Goal: Task Accomplishment & Management: Use online tool/utility

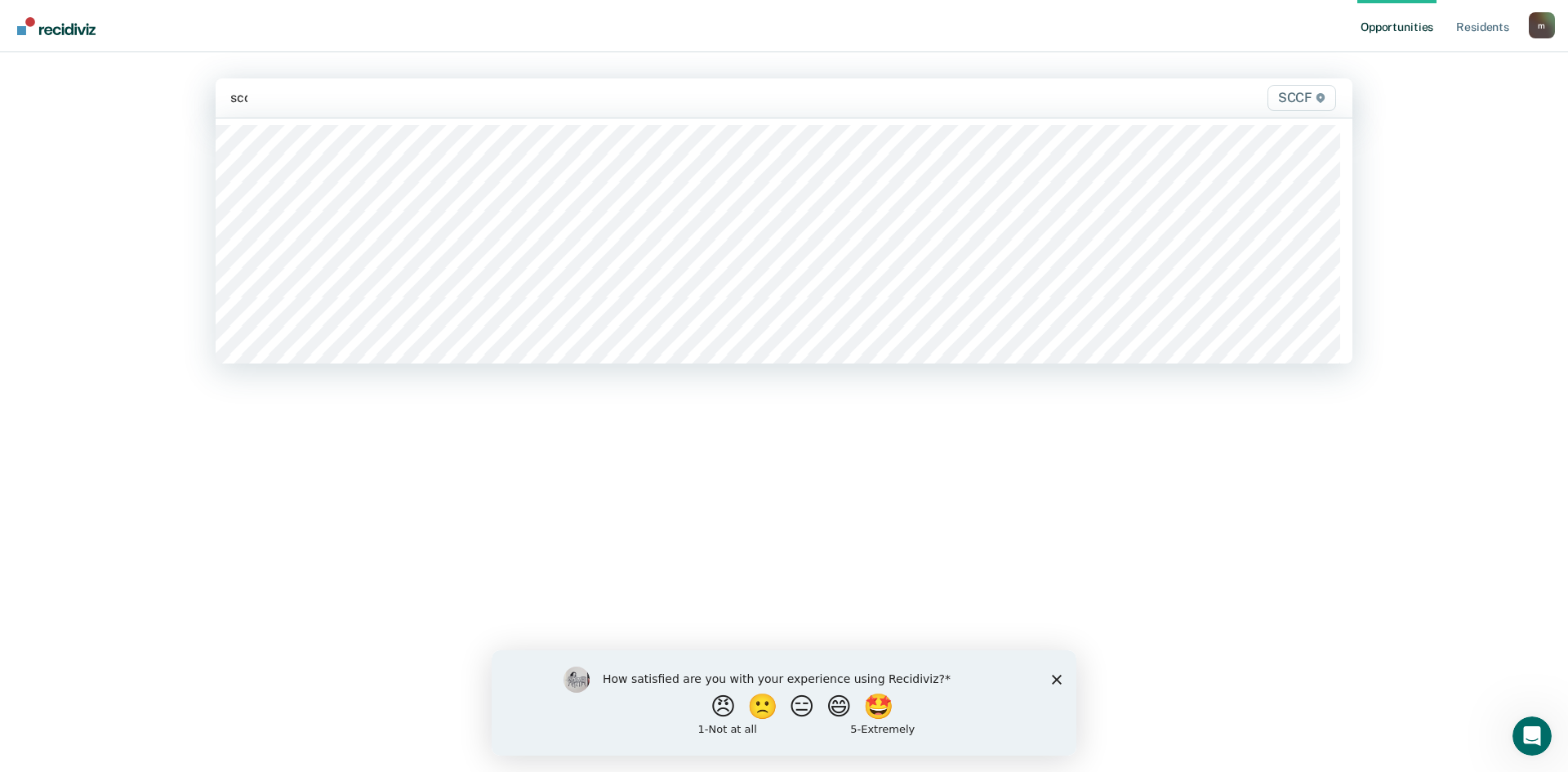
type input "sccf"
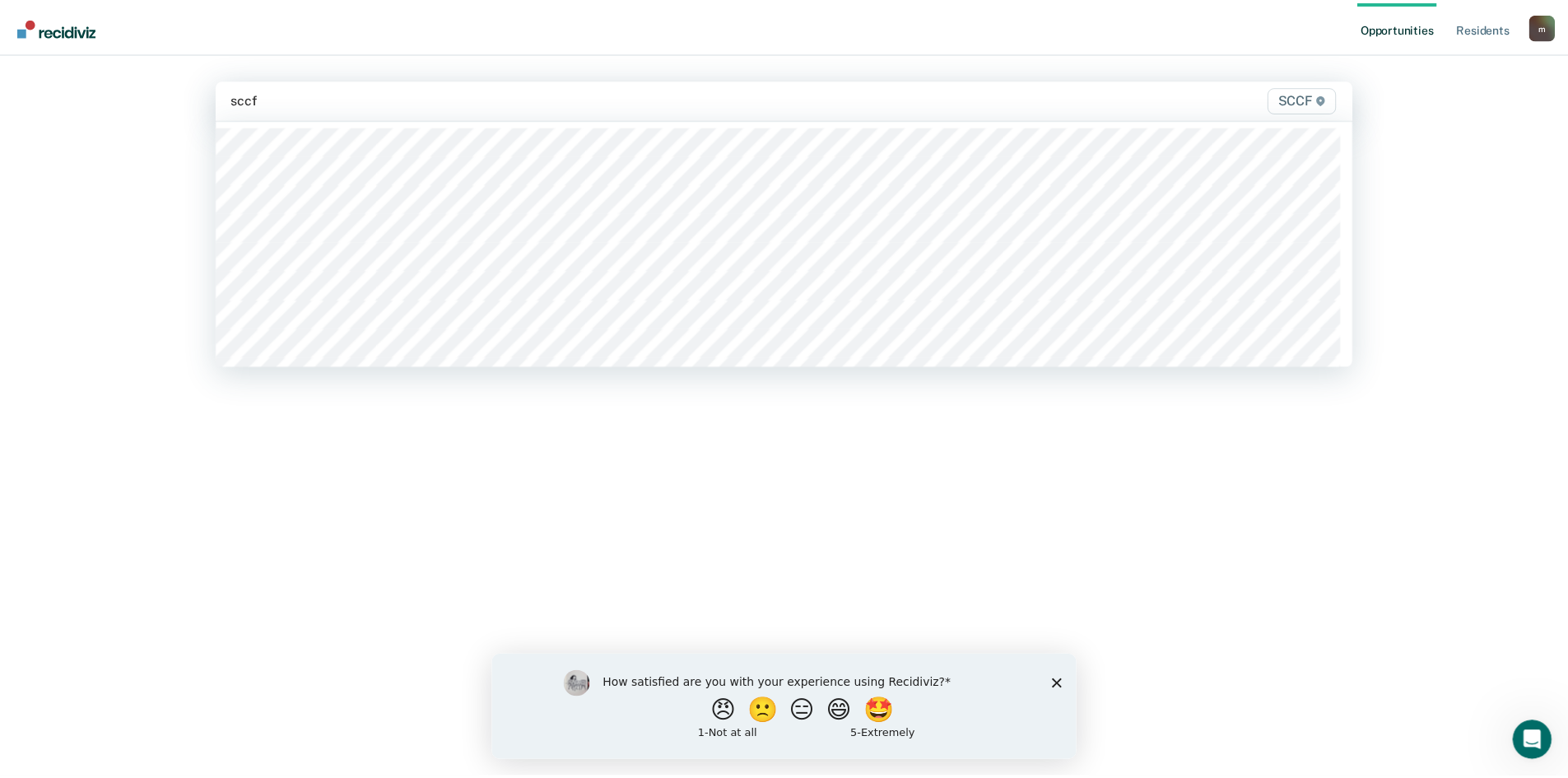
scroll to position [165, 0]
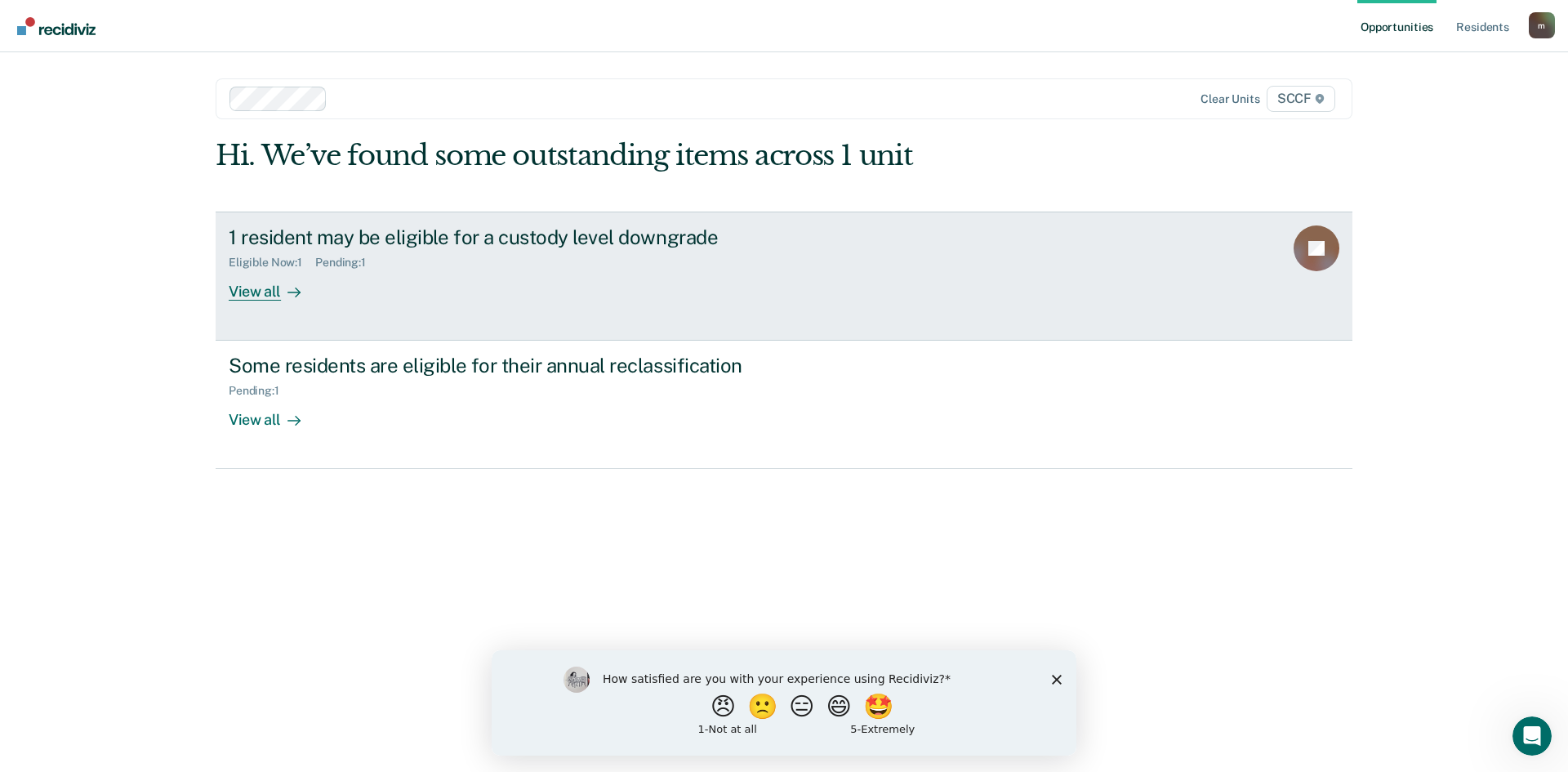
click at [272, 297] on div "View all" at bounding box center [275, 285] width 91 height 32
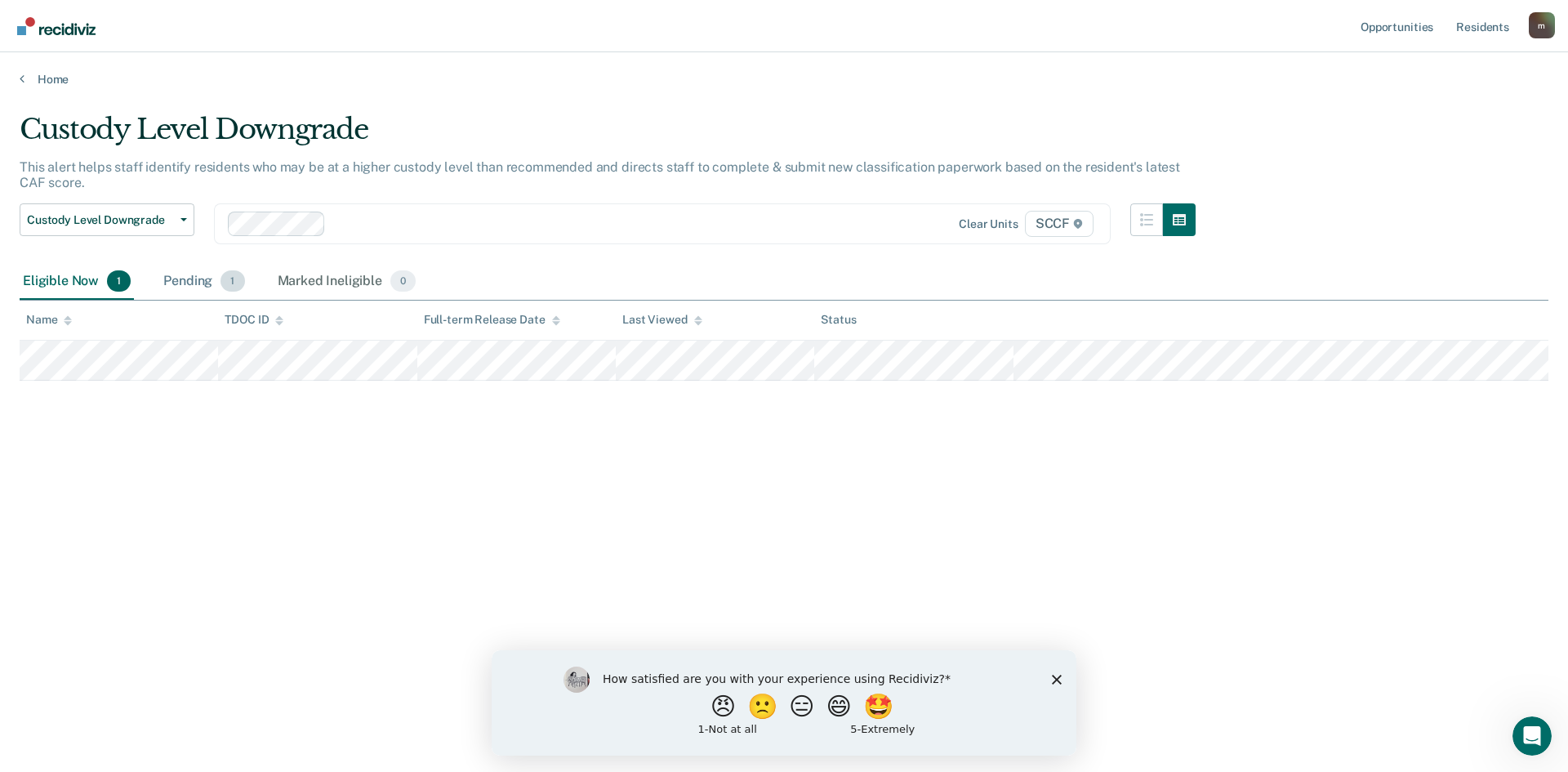
click at [191, 278] on div "Pending 1" at bounding box center [203, 281] width 88 height 36
click at [27, 75] on link "Home" at bounding box center [784, 79] width 1529 height 15
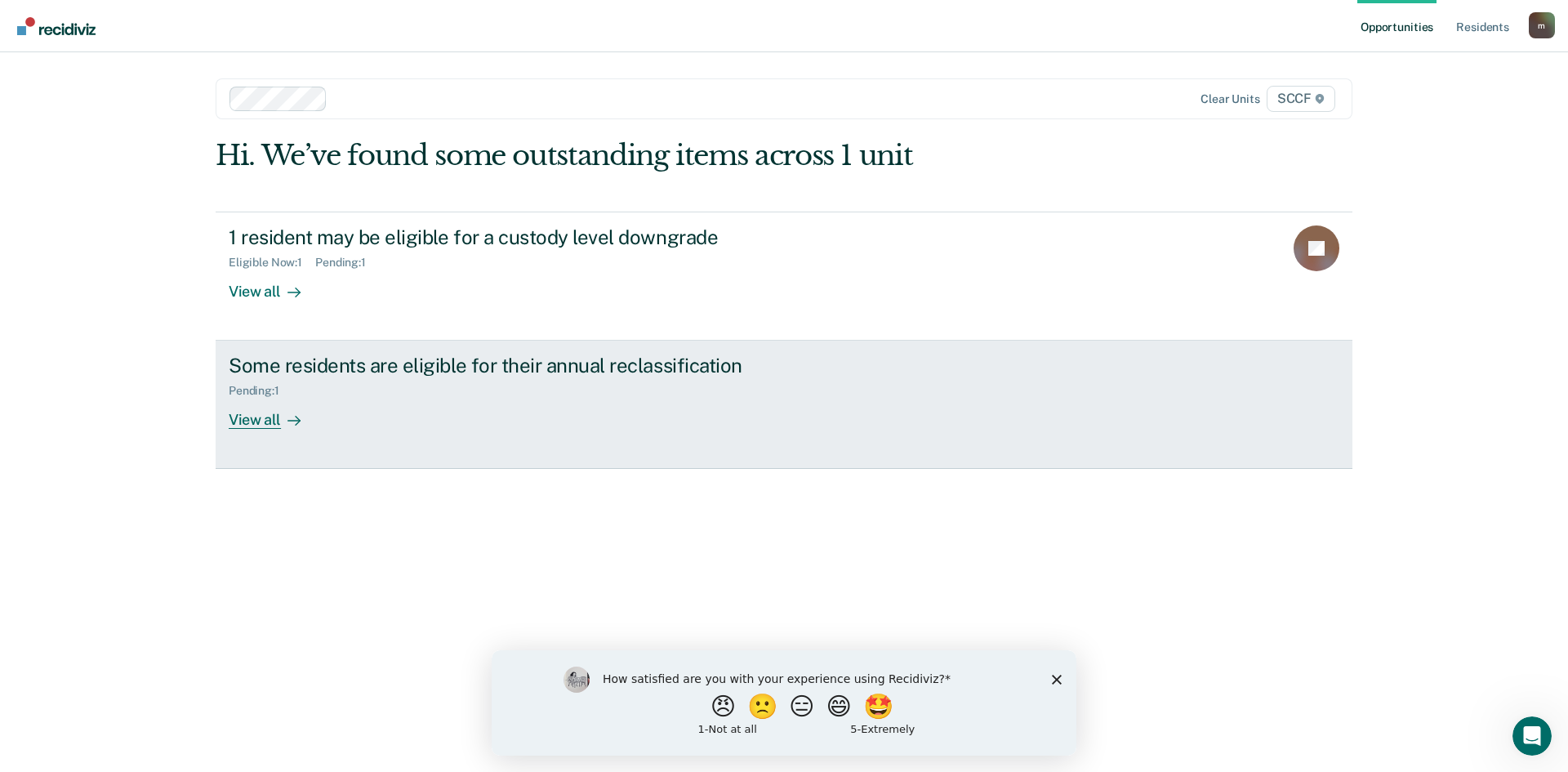
click at [257, 422] on div "View all" at bounding box center [275, 413] width 91 height 32
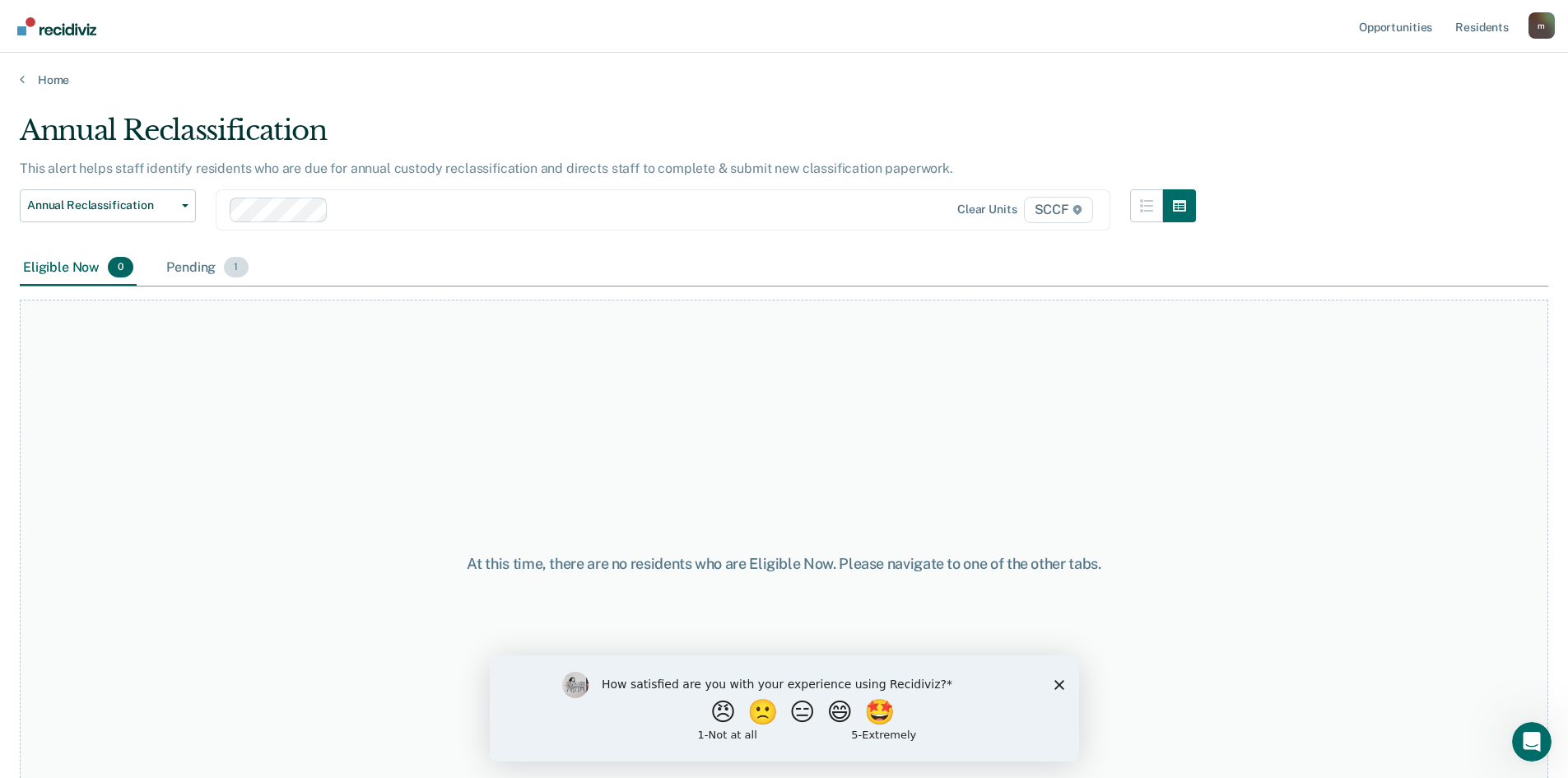
click at [190, 269] on div "Pending 1" at bounding box center [207, 268] width 88 height 36
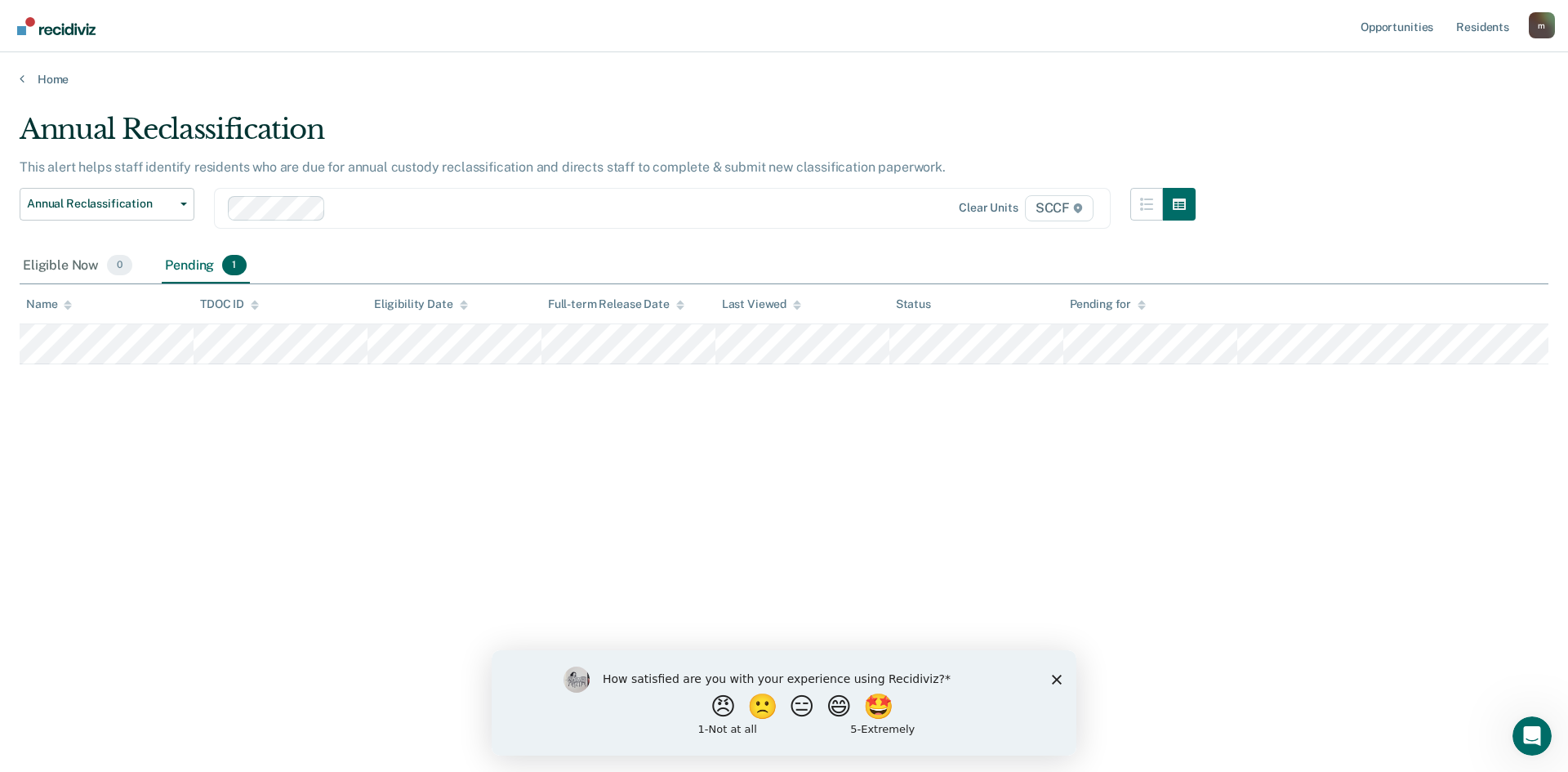
click at [187, 265] on div "Pending 1" at bounding box center [205, 266] width 88 height 36
click at [63, 268] on div "Eligible Now 0" at bounding box center [77, 266] width 116 height 36
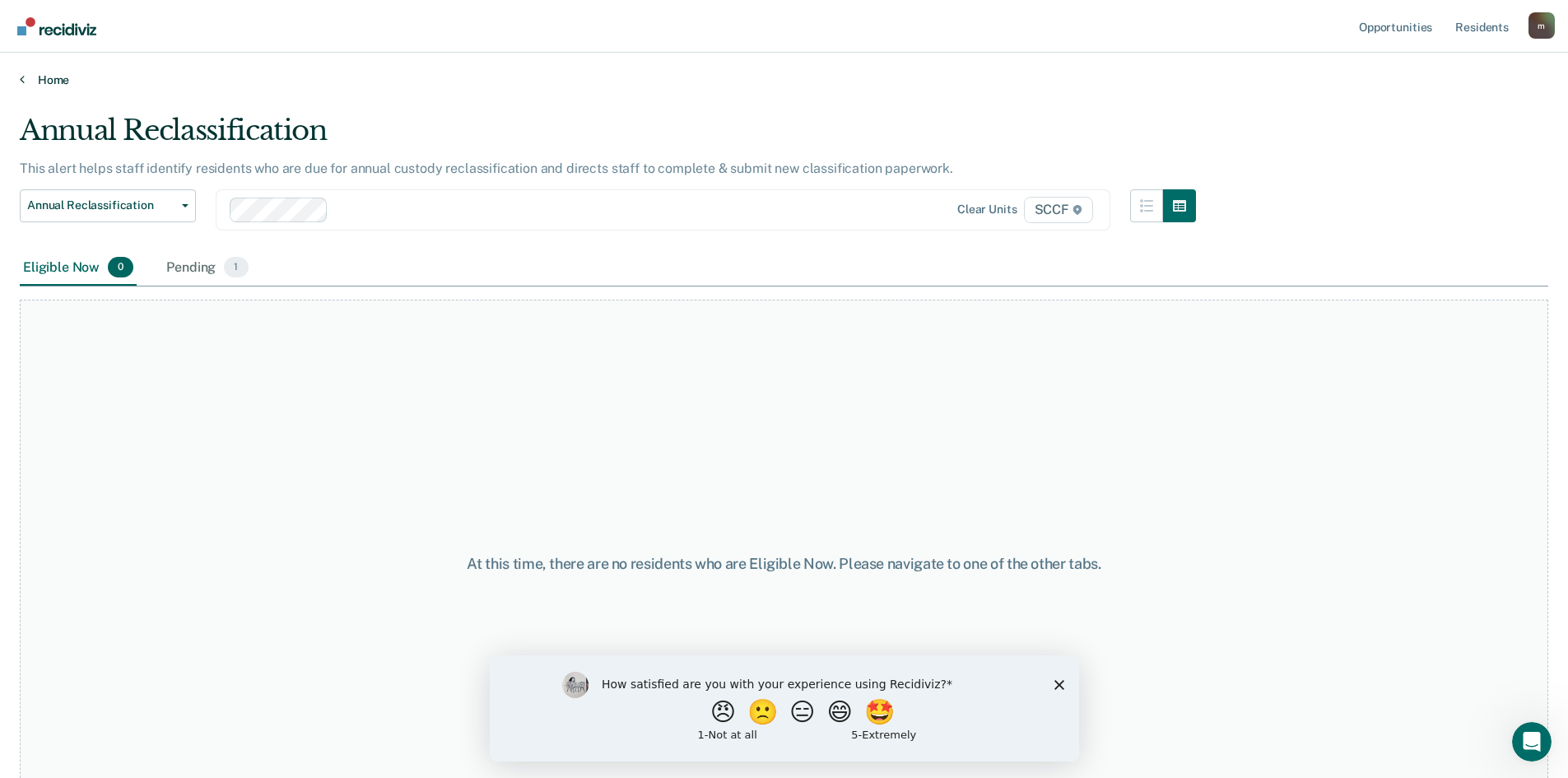
click at [25, 75] on link "Home" at bounding box center [784, 80] width 1528 height 15
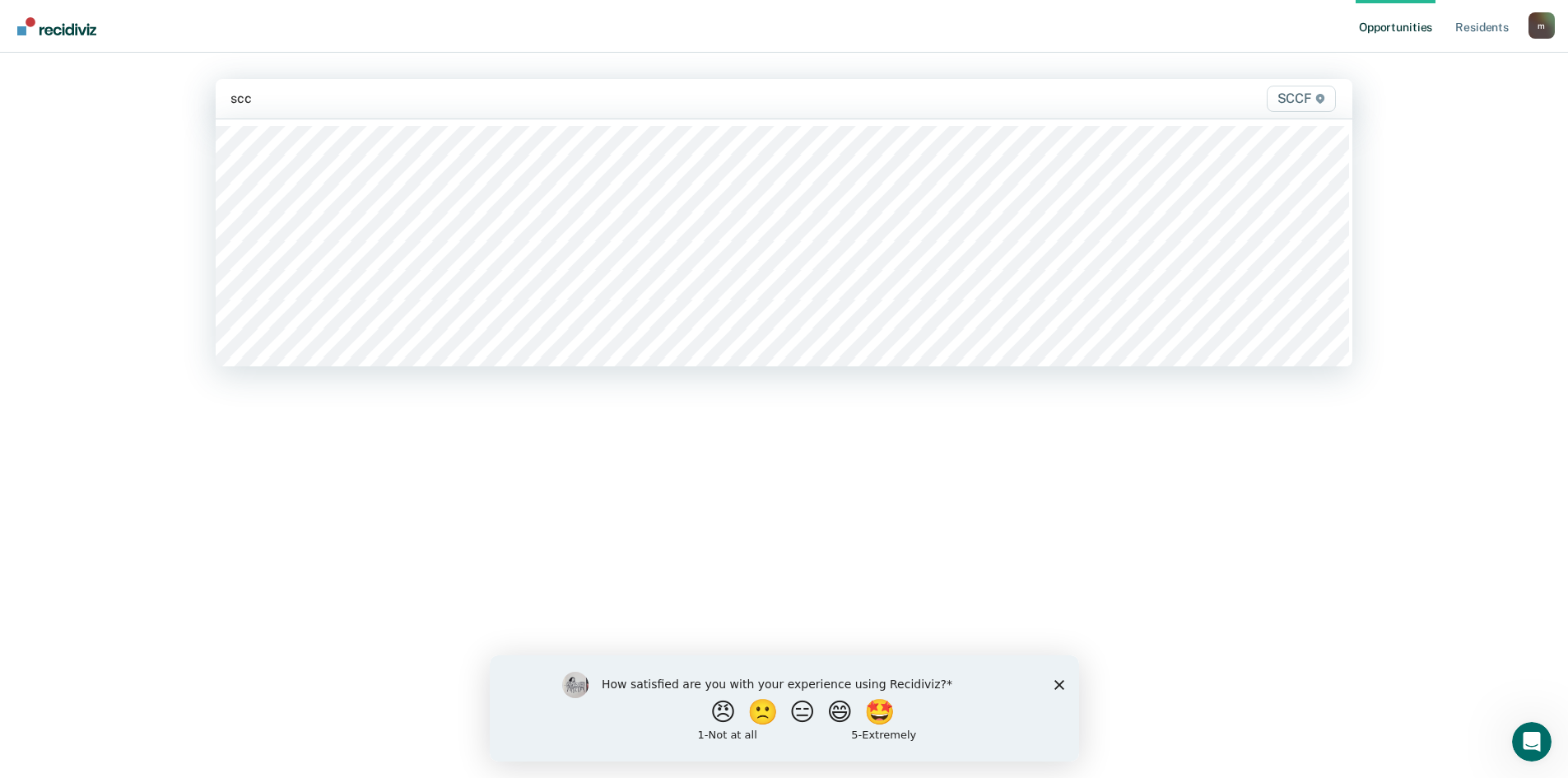
type input "sccf"
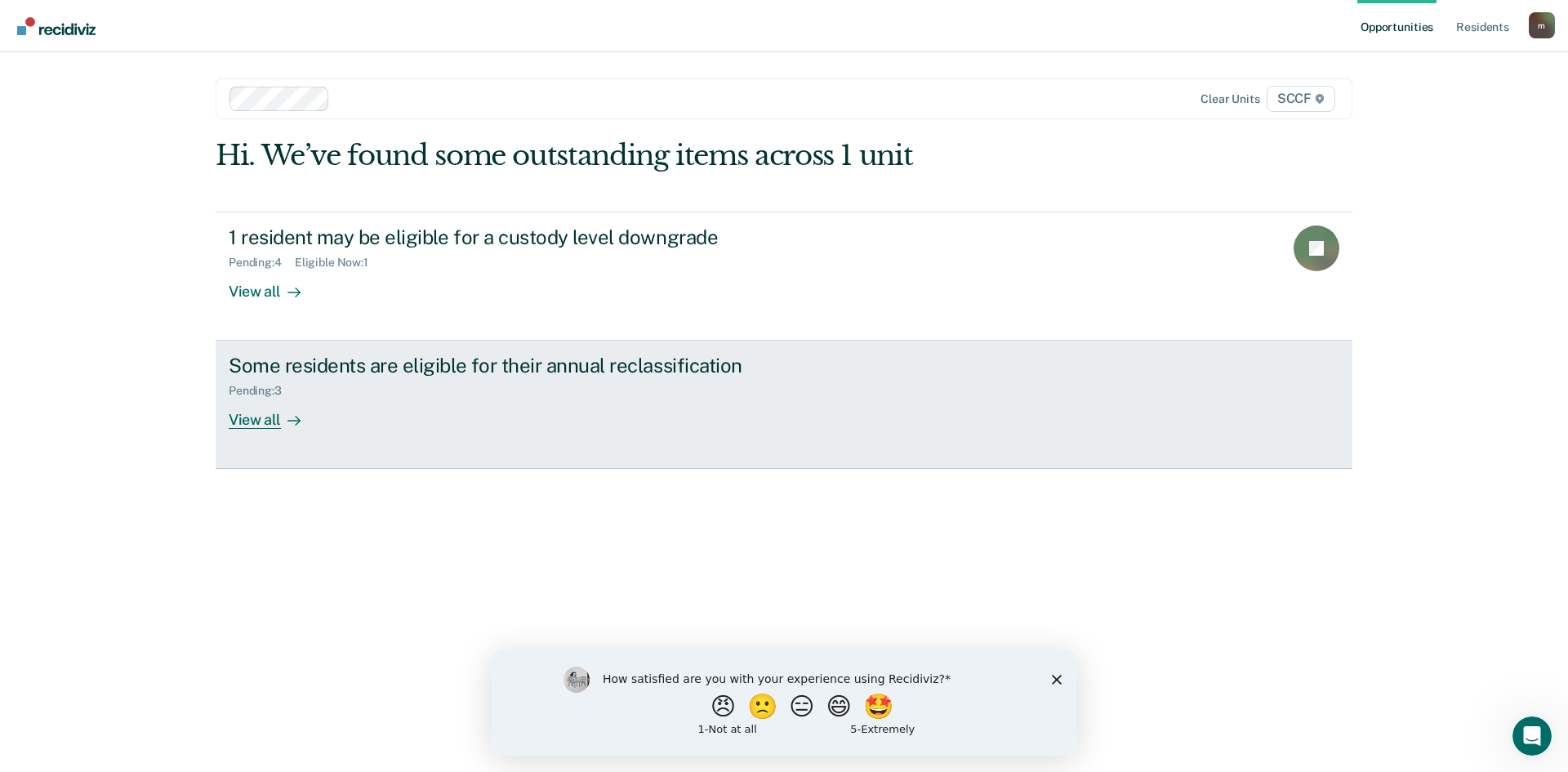
click at [265, 425] on div "View all" at bounding box center [275, 413] width 91 height 32
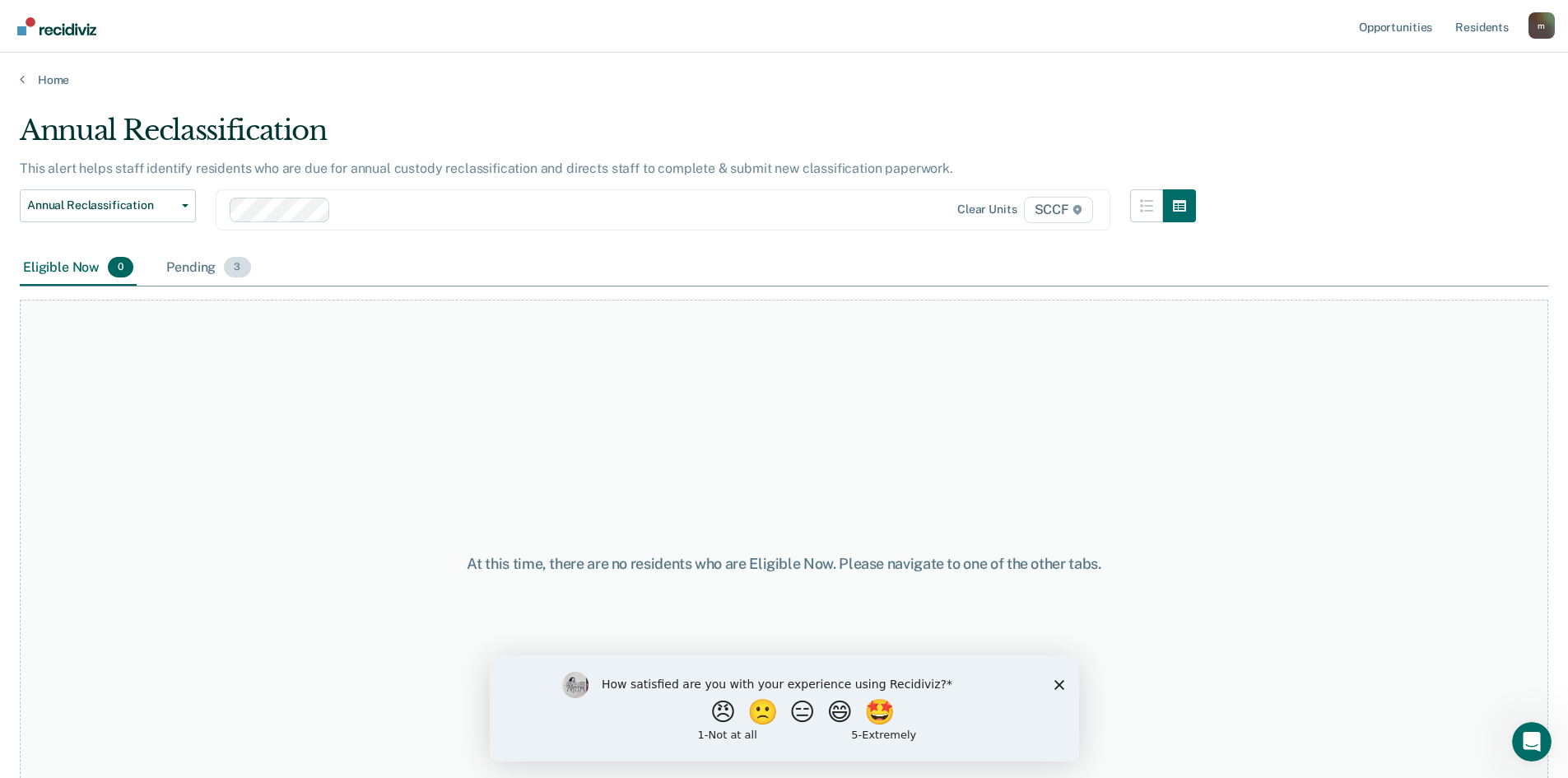
click at [194, 268] on div "Pending 3" at bounding box center [208, 268] width 90 height 36
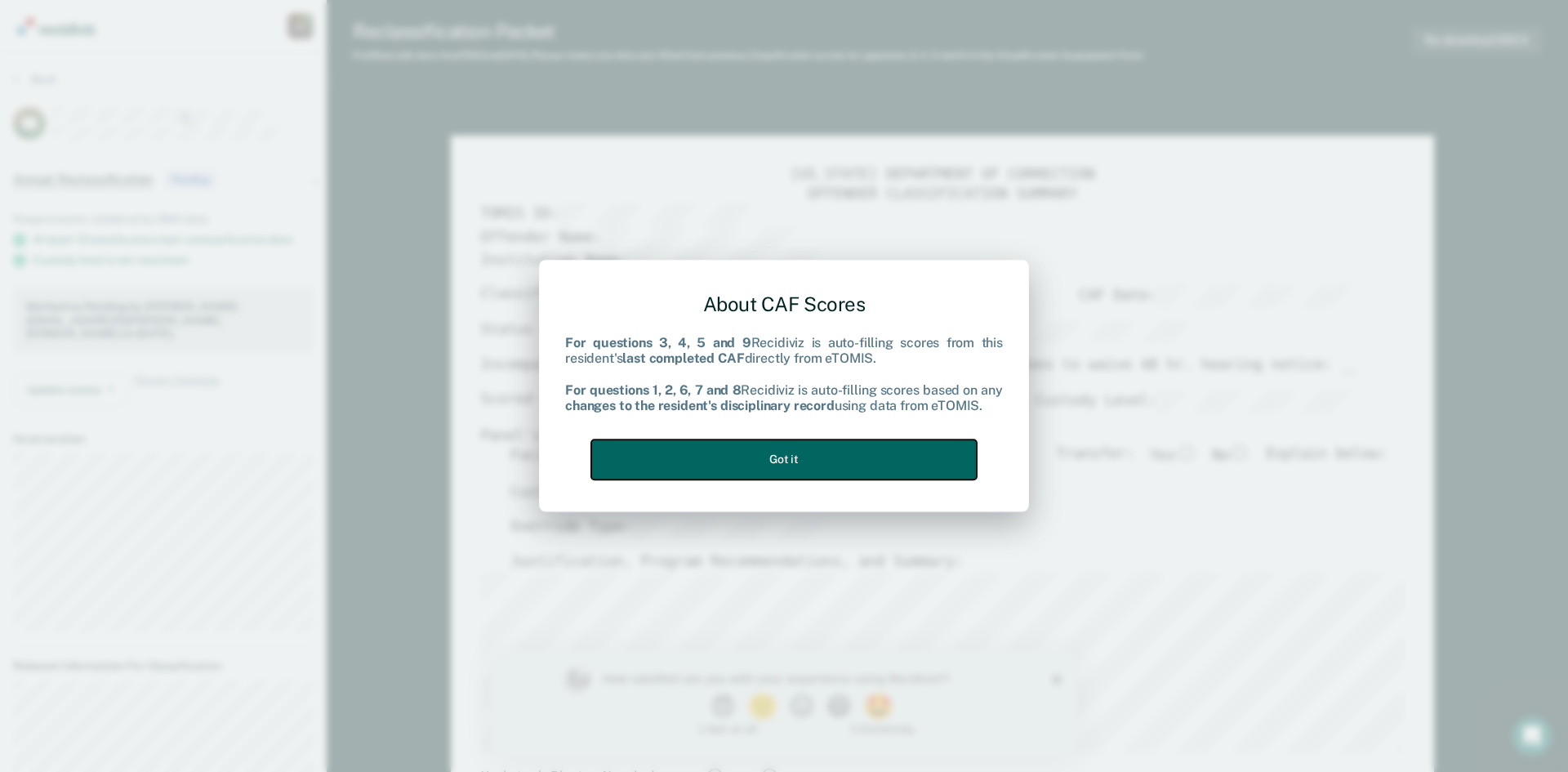
drag, startPoint x: 844, startPoint y: 466, endPoint x: 861, endPoint y: 455, distance: 20.2
click at [845, 464] on button "Got it" at bounding box center [784, 460] width 386 height 40
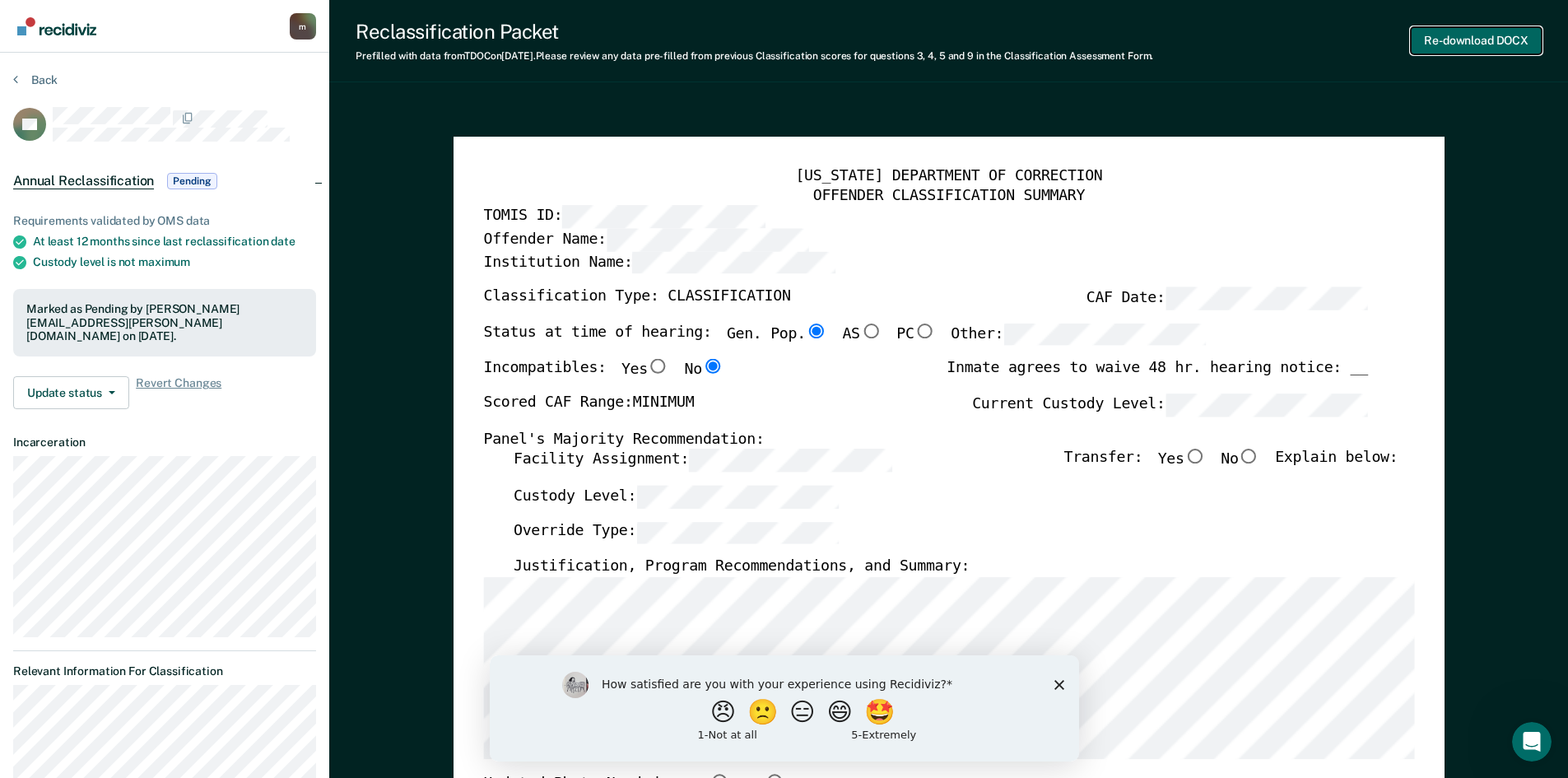
click at [1482, 37] on button "Re-download DOCX" at bounding box center [1476, 41] width 131 height 28
type textarea "x"
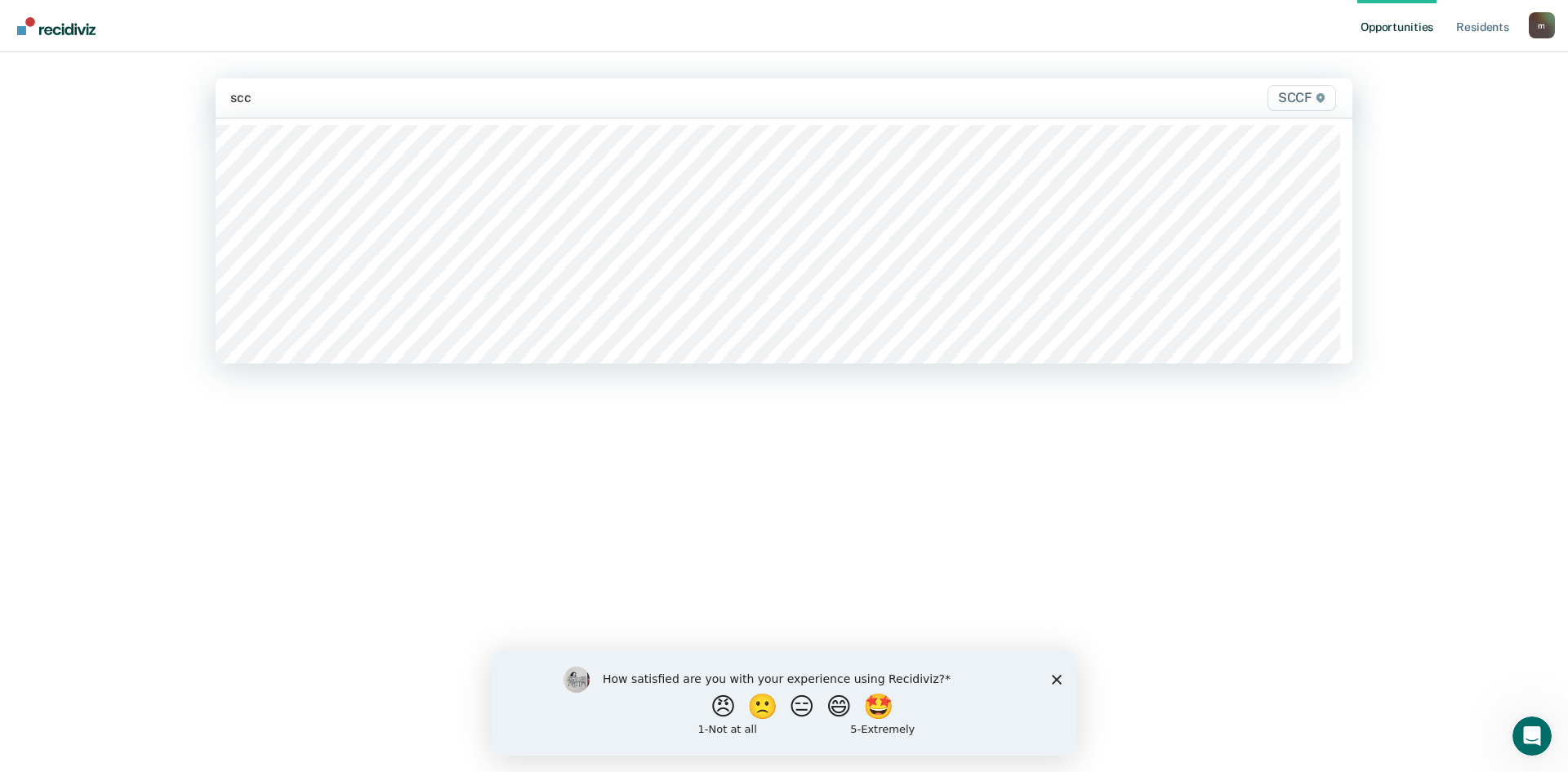
type input "sccf"
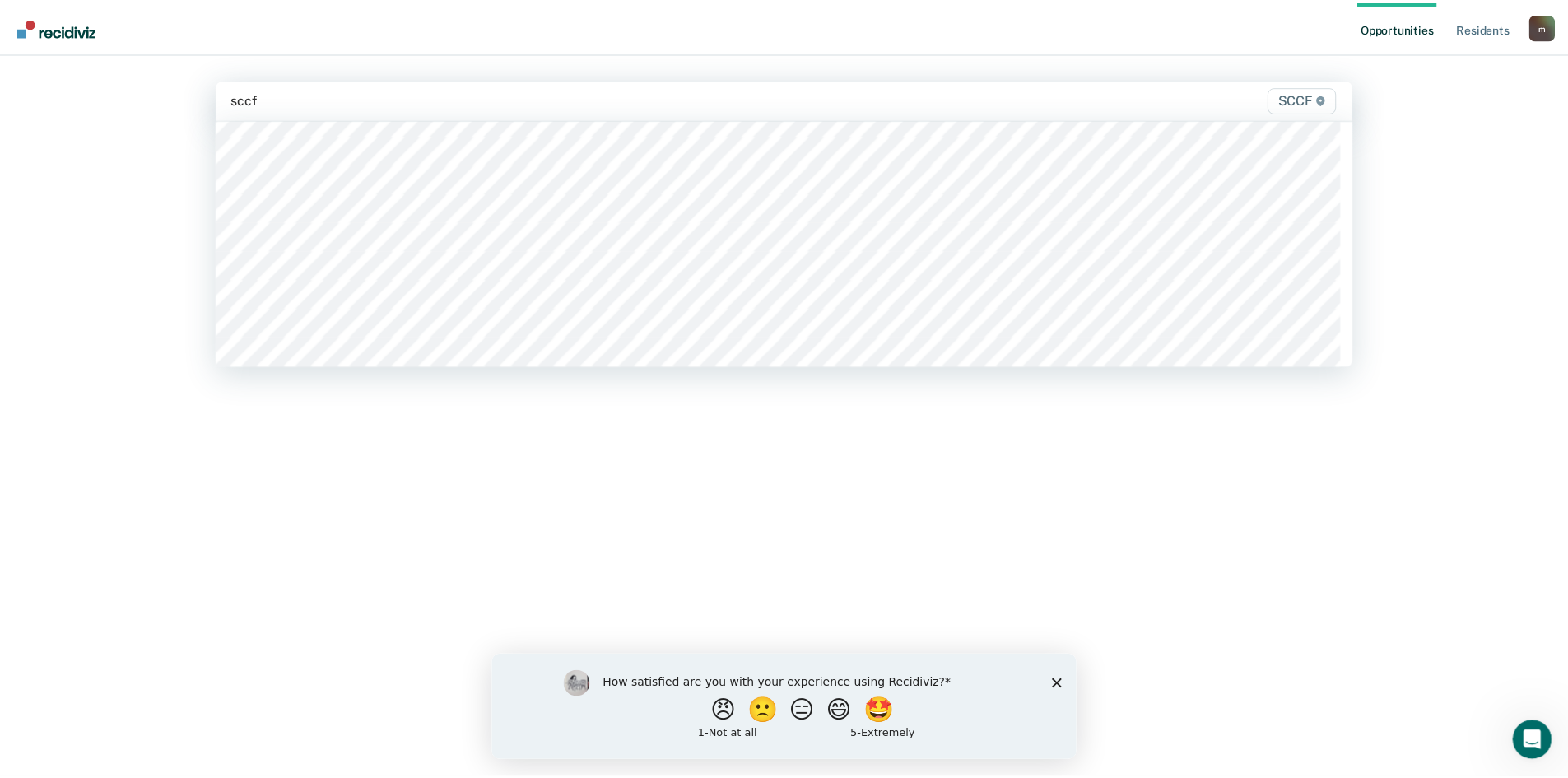
scroll to position [329, 0]
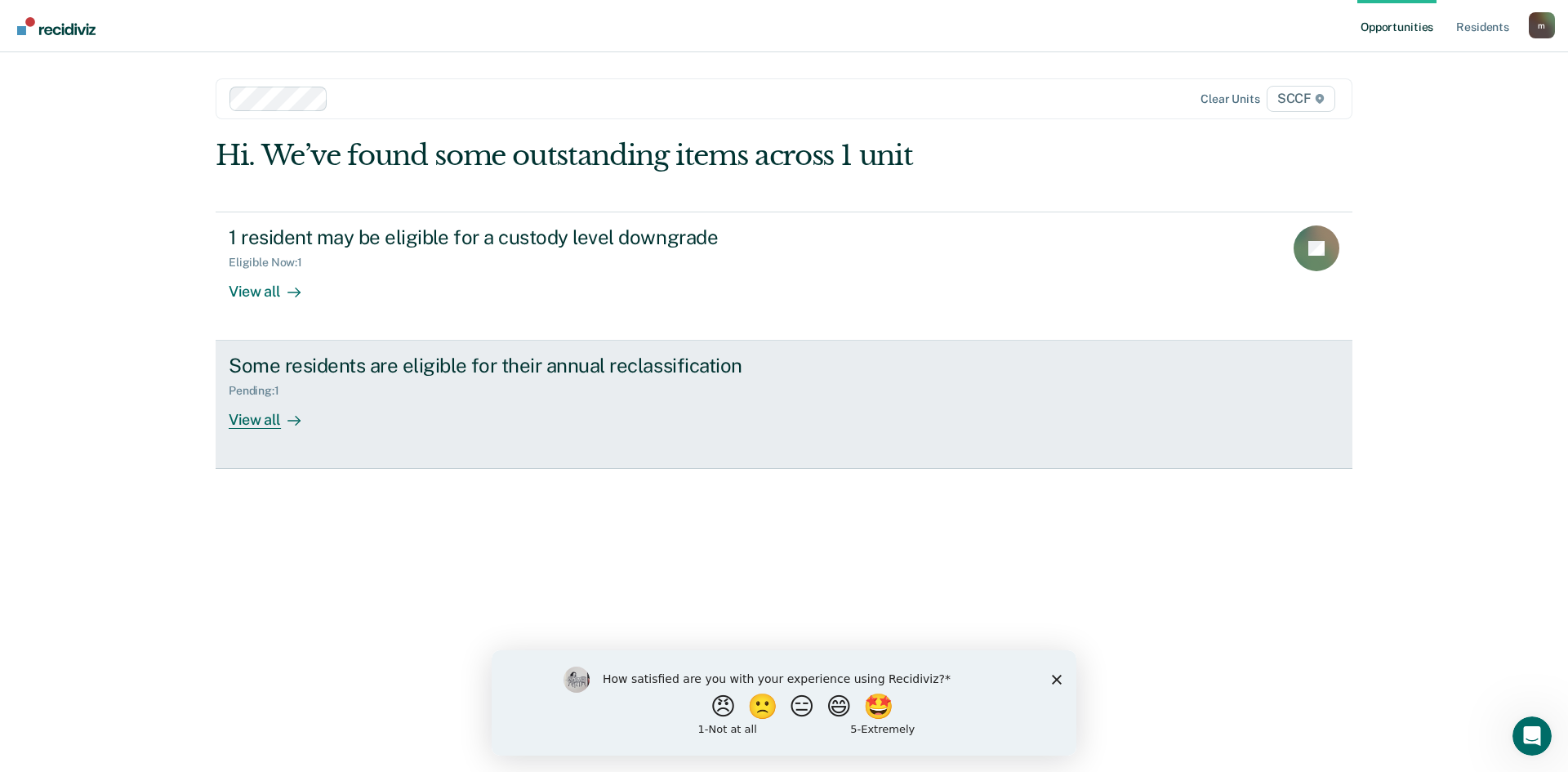
click at [271, 417] on div "View all" at bounding box center [275, 413] width 91 height 32
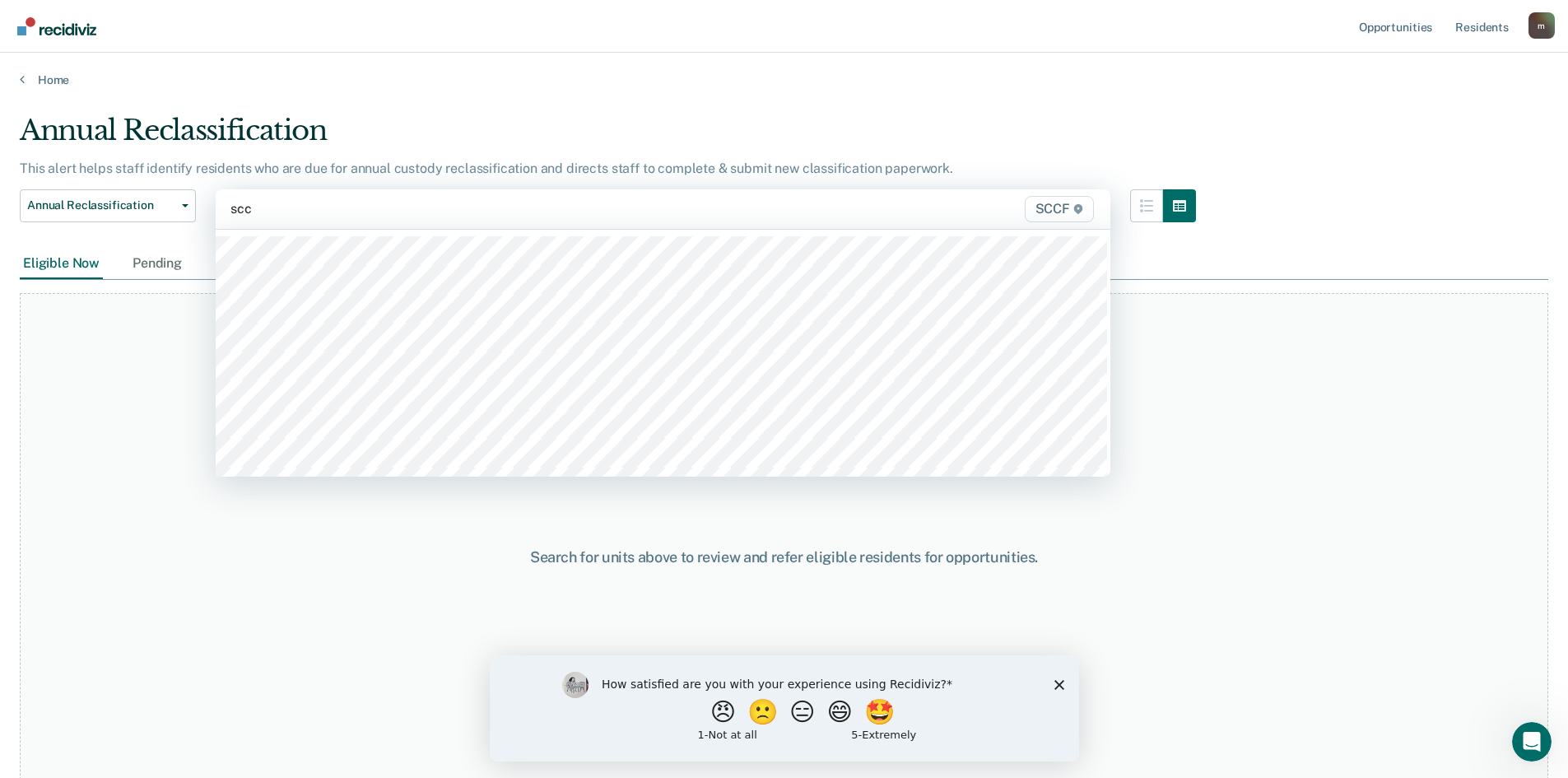
type input "sccf"
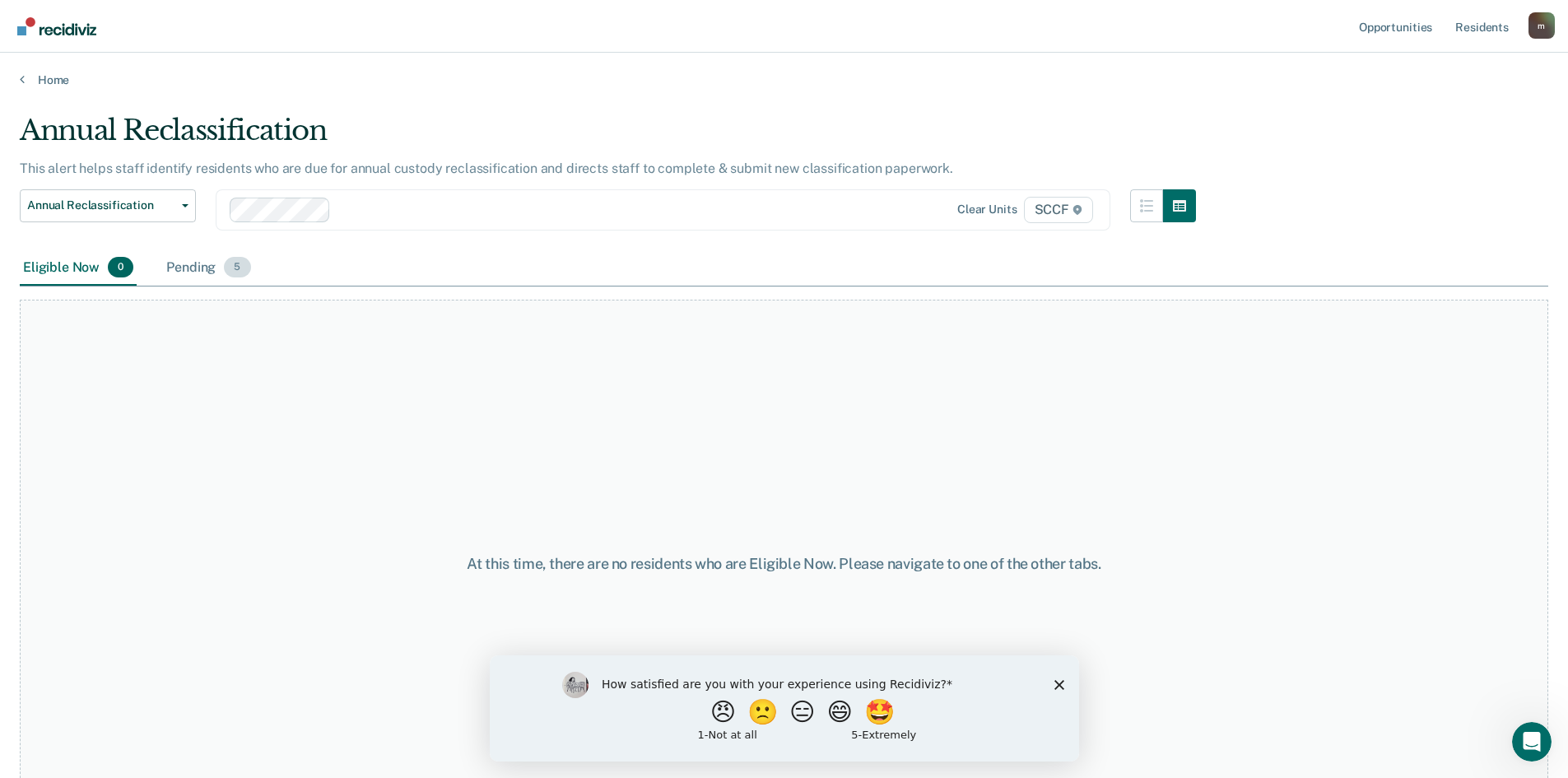
click at [208, 263] on div "Pending 5" at bounding box center [208, 268] width 90 height 36
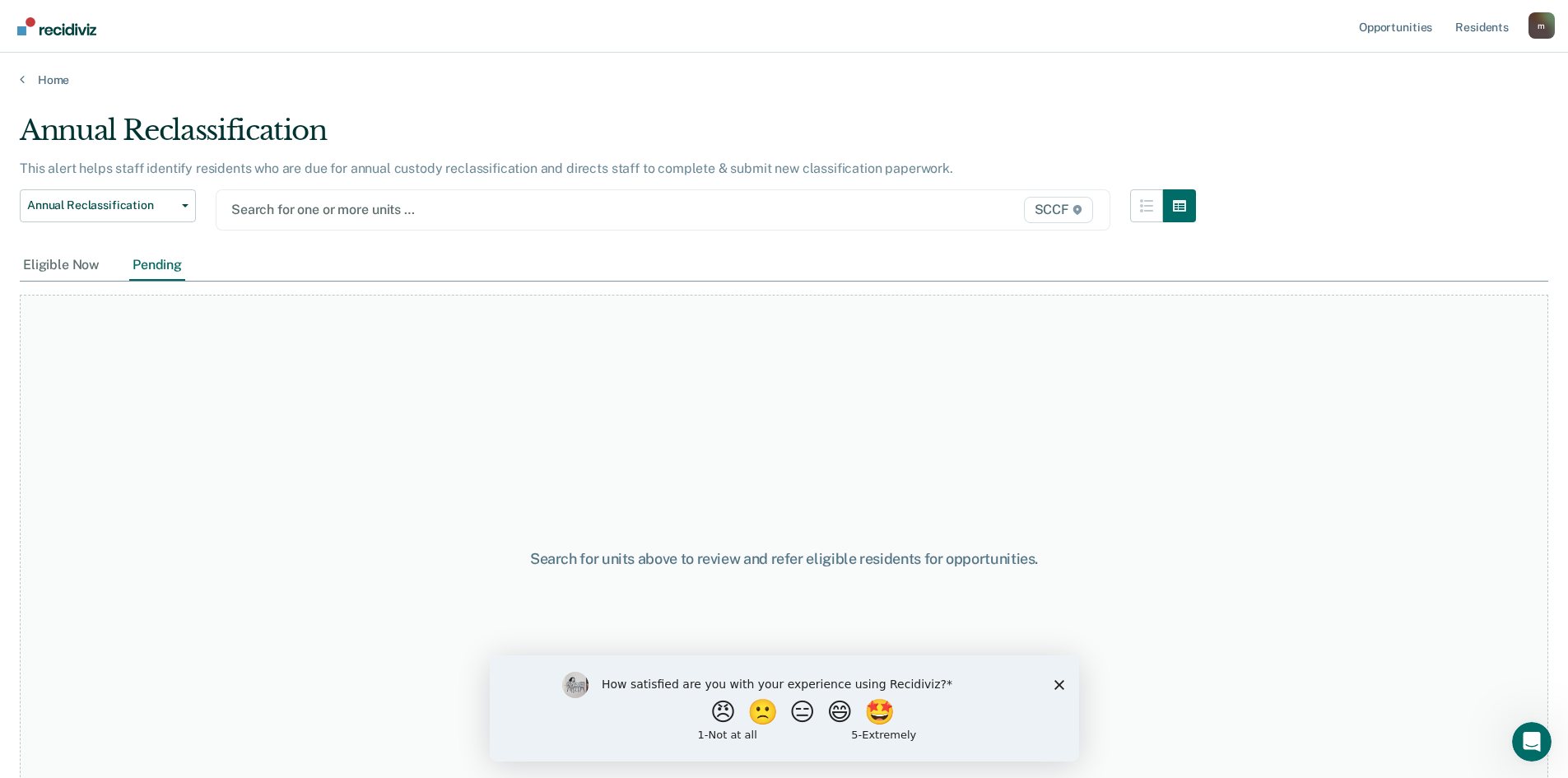
click at [1051, 688] on div "How satisfied are you with your experience using Recidiviz? 😠 🙁 😑 😄 🤩 1 - Not a…" at bounding box center [784, 707] width 589 height 106
click at [349, 214] on div at bounding box center [533, 210] width 603 height 19
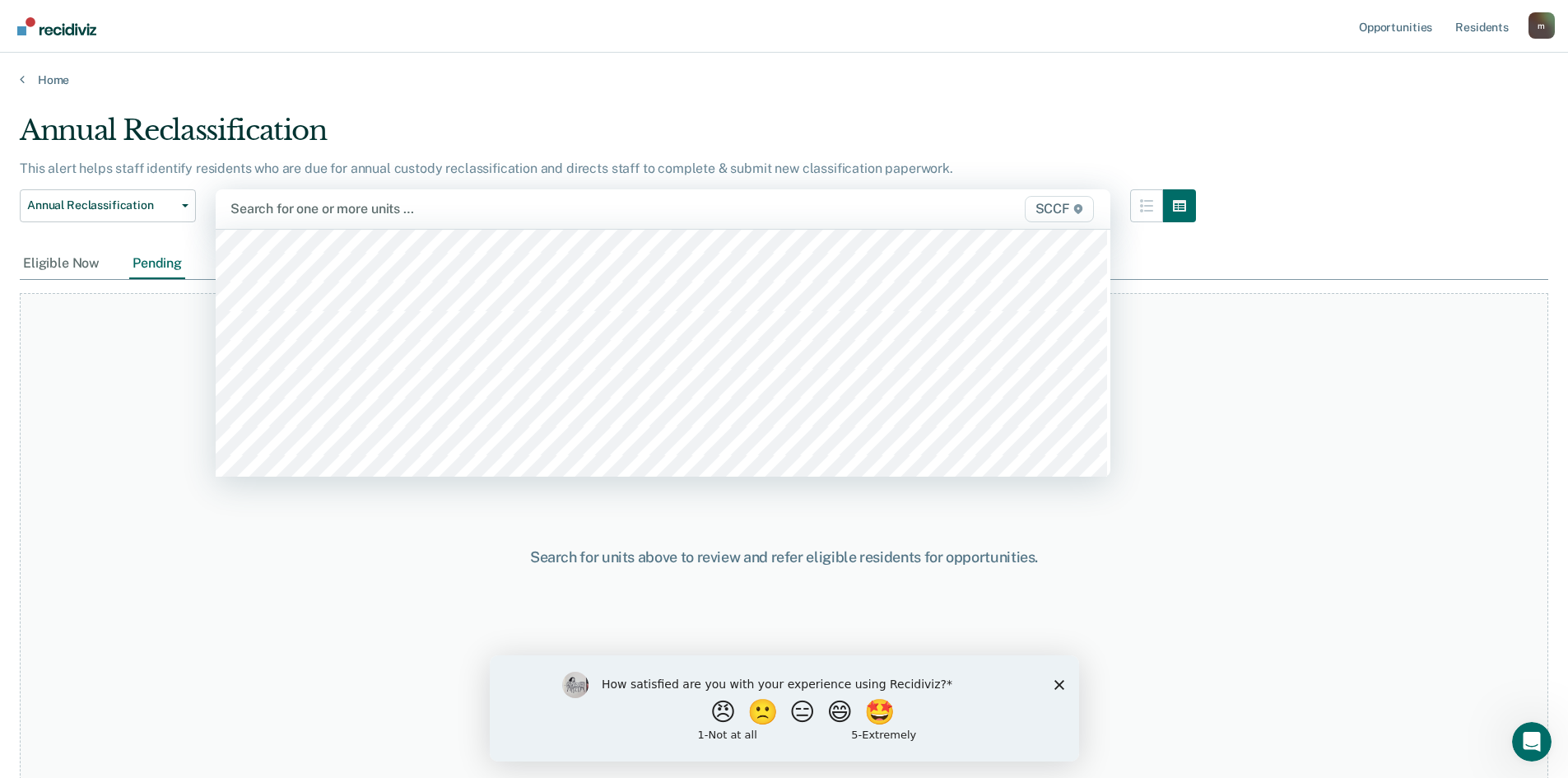
scroll to position [0, 0]
click at [372, 207] on div at bounding box center [532, 209] width 604 height 19
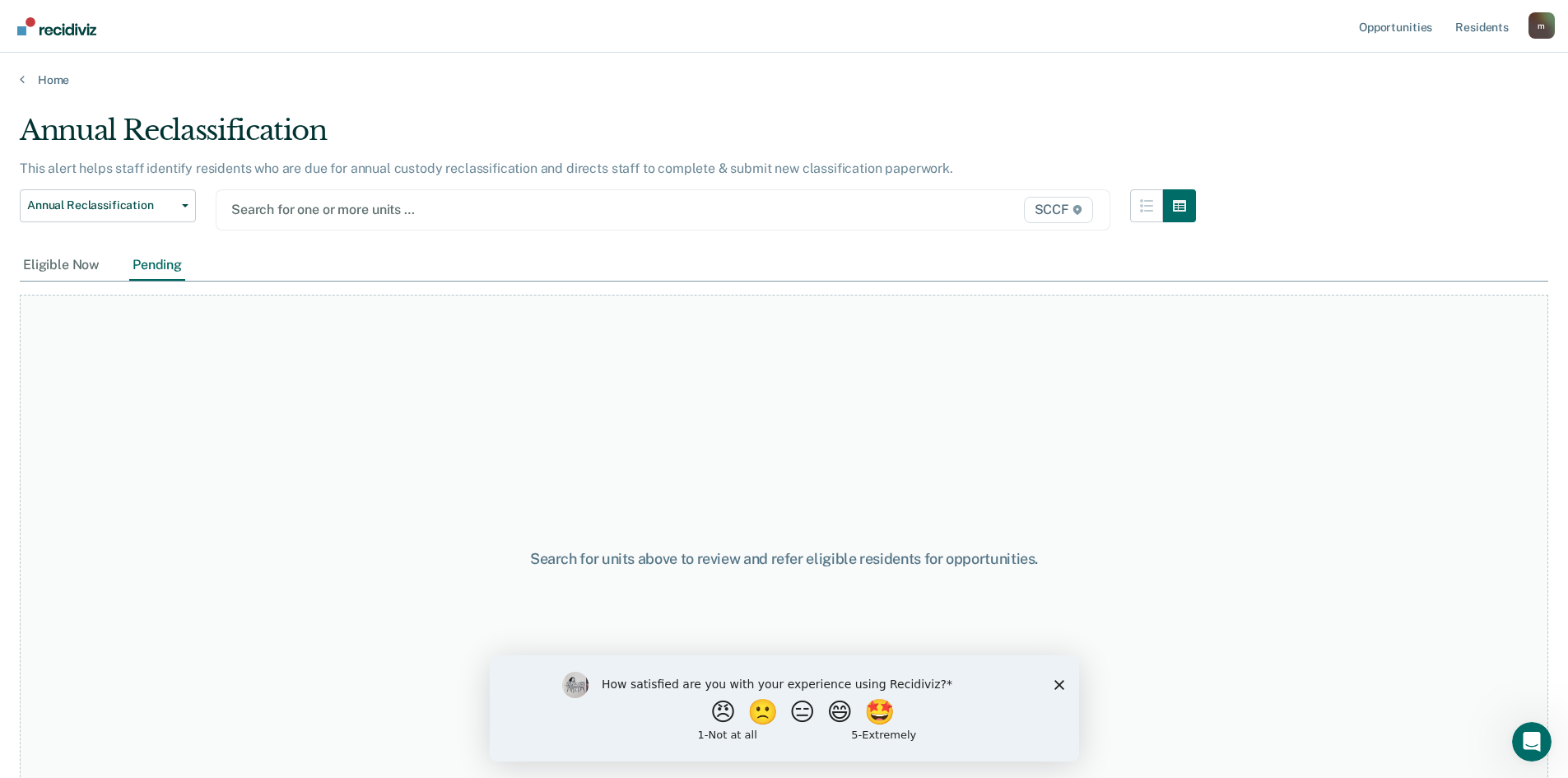
type input "c"
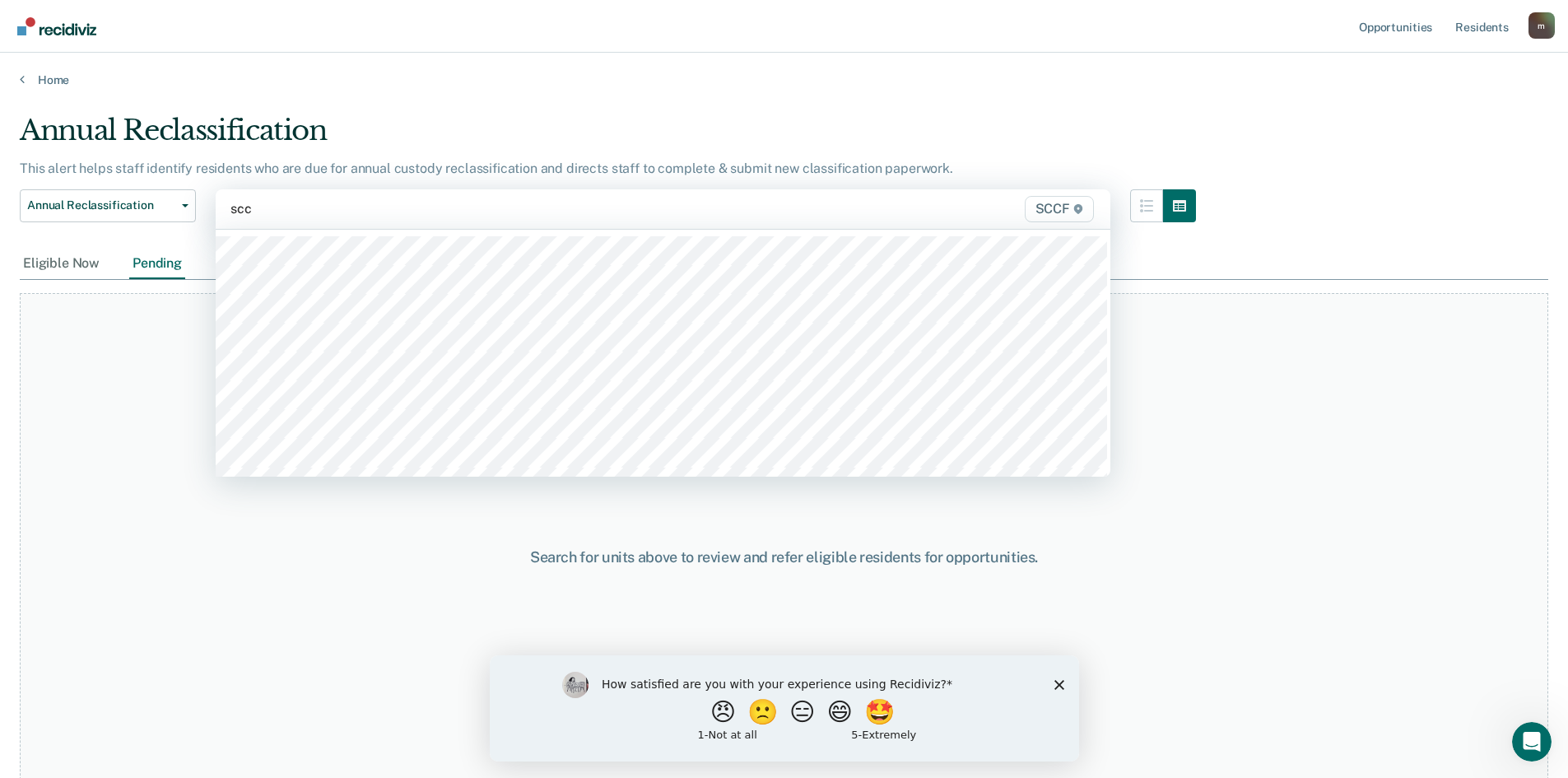
type input "sccf"
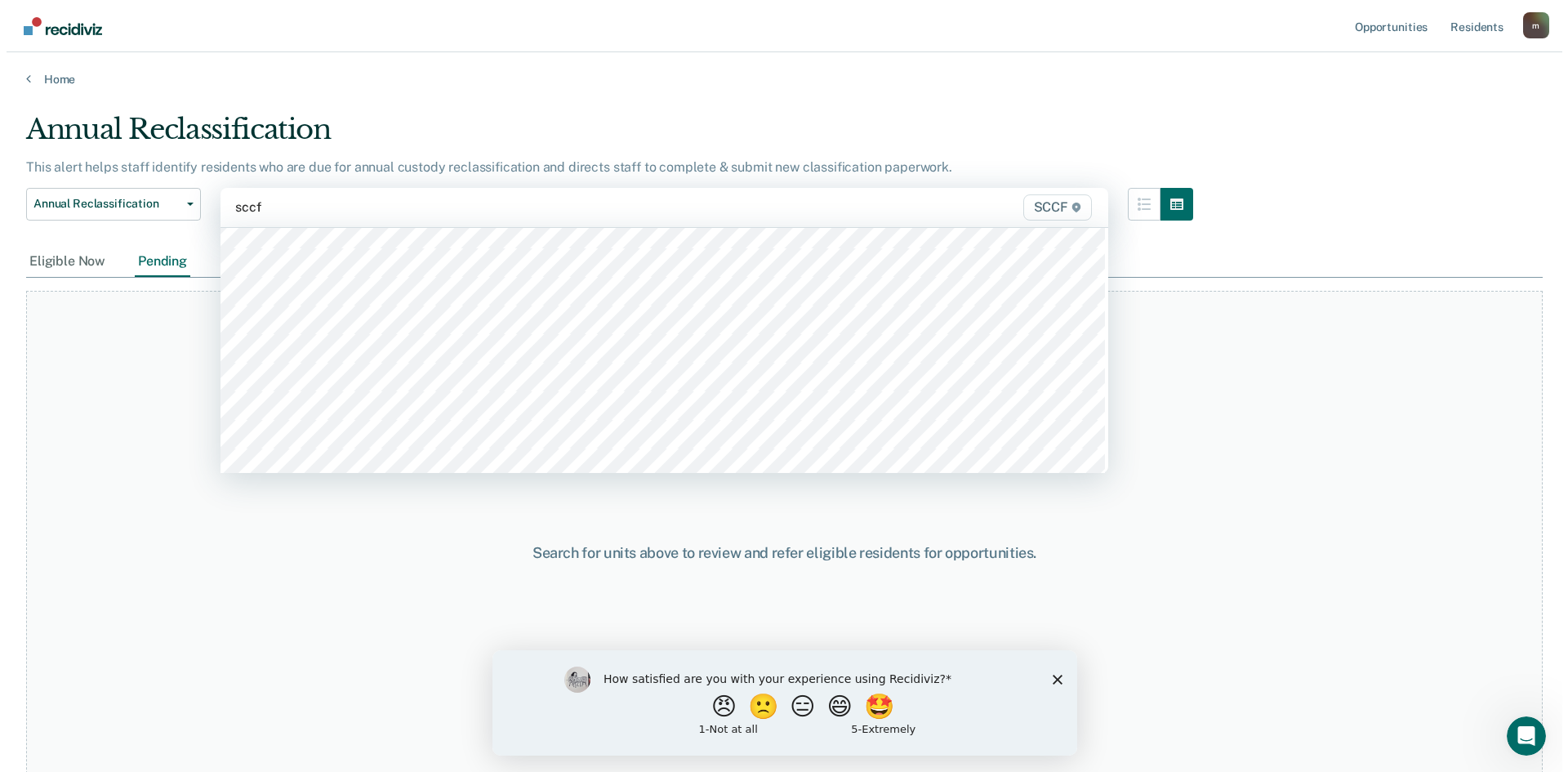
scroll to position [245, 0]
